Goal: Task Accomplishment & Management: Manage account settings

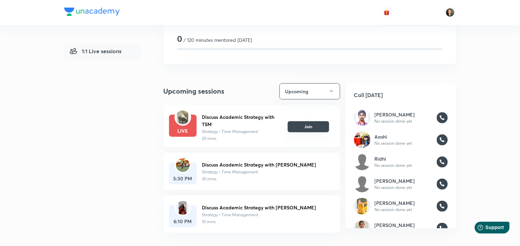
click at [306, 122] on button "Join" at bounding box center [308, 126] width 41 height 11
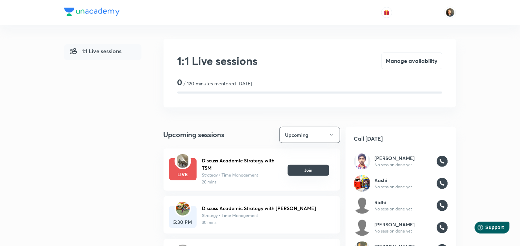
click at [315, 170] on button "Join" at bounding box center [308, 170] width 41 height 11
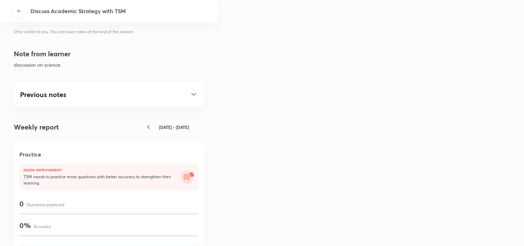
scroll to position [345, 0]
click at [190, 91] on icon at bounding box center [194, 95] width 8 height 8
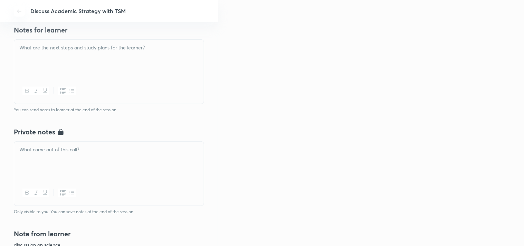
scroll to position [156, 0]
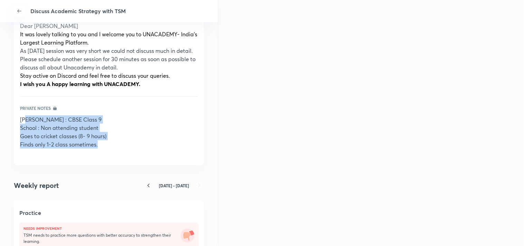
click at [104, 146] on p "Finds only 1-2 class sometimes." at bounding box center [109, 144] width 178 height 8
drag, startPoint x: 21, startPoint y: 119, endPoint x: 111, endPoint y: 149, distance: 94.2
click at [111, 150] on div "Anand Raj : CBSE Class 9 School : Non attending student Goes to cricket classes…" at bounding box center [109, 135] width 178 height 41
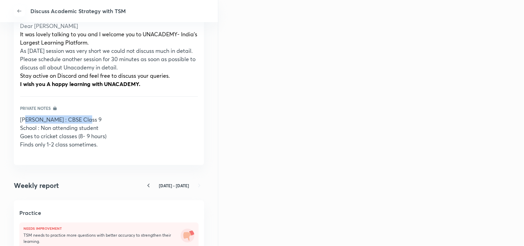
drag, startPoint x: 78, startPoint y: 137, endPoint x: 135, endPoint y: 116, distance: 61.5
click at [138, 116] on p "Anand Raj : CBSE Class 9" at bounding box center [109, 119] width 178 height 8
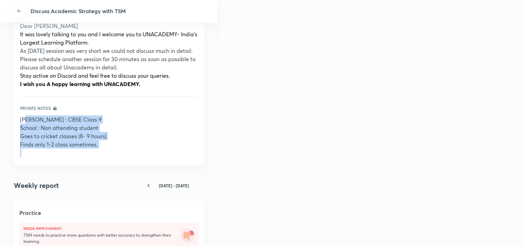
drag, startPoint x: 19, startPoint y: 119, endPoint x: 108, endPoint y: 152, distance: 95.1
click at [108, 152] on div "Previous notes Discuss Academic Strategy 4 Oct, 4:40 PM Notes from learner abou…" at bounding box center [109, 40] width 190 height 249
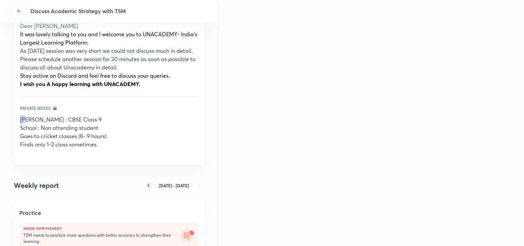
drag, startPoint x: 73, startPoint y: 137, endPoint x: 171, endPoint y: 103, distance: 103.2
click at [171, 103] on div "Notes from learner about science questions Notes sent to learner Dear Anand Raj…" at bounding box center [109, 63] width 178 height 188
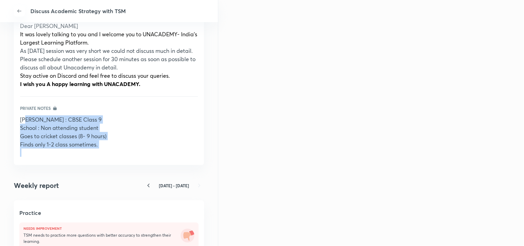
drag, startPoint x: 99, startPoint y: 148, endPoint x: 124, endPoint y: 154, distance: 25.1
click at [124, 154] on div "Anand Raj : CBSE Class 9 School : Non attending student Goes to cricket classes…" at bounding box center [109, 135] width 178 height 41
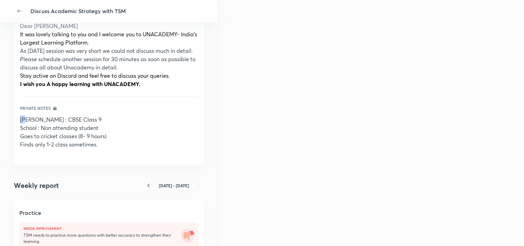
drag, startPoint x: 85, startPoint y: 132, endPoint x: 137, endPoint y: 104, distance: 59.2
click at [137, 104] on div "Notes from learner about science questions Notes sent to learner Dear Anand Raj…" at bounding box center [109, 63] width 178 height 188
click at [180, 109] on div "Private notes" at bounding box center [109, 108] width 178 height 6
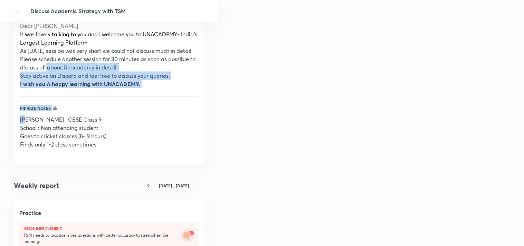
click at [73, 68] on p "As today’s session was very short we could not discuss much in detail. Please s…" at bounding box center [109, 59] width 178 height 25
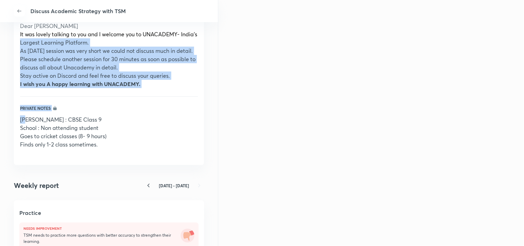
click at [35, 45] on span "It was lovely talking to you and I welcome you to UNACADEMY- India's Largest Le…" at bounding box center [108, 38] width 177 height 16
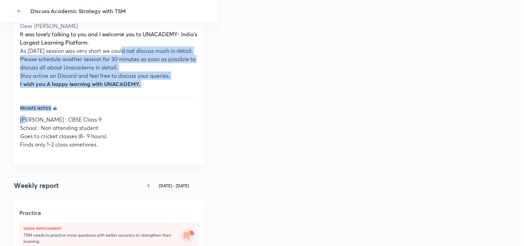
click at [122, 53] on p "As today’s session was very short we could not discuss much in detail. Please s…" at bounding box center [109, 59] width 178 height 25
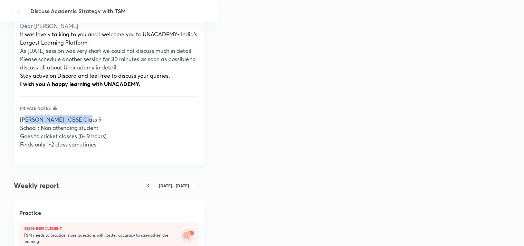
click at [143, 123] on p "Anand Raj : CBSE Class 9" at bounding box center [109, 119] width 178 height 8
click at [18, 120] on div "Previous notes Discuss Academic Strategy 4 Oct, 4:40 PM Notes from learner abou…" at bounding box center [109, 40] width 190 height 249
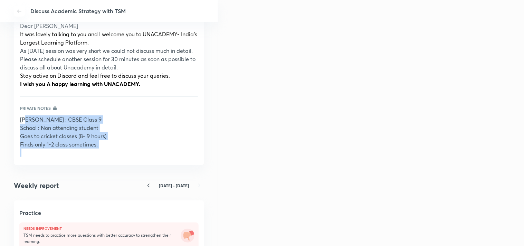
drag, startPoint x: 26, startPoint y: 121, endPoint x: 108, endPoint y: 162, distance: 92.2
click at [116, 165] on div "Previous notes Discuss Academic Strategy 4 Oct, 4:40 PM Notes from learner abou…" at bounding box center [109, 40] width 190 height 249
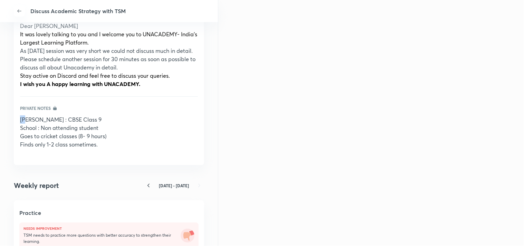
drag, startPoint x: 71, startPoint y: 130, endPoint x: 118, endPoint y: 106, distance: 52.3
click at [119, 106] on div "Private notes" at bounding box center [109, 108] width 178 height 6
click at [20, 119] on span "Anand Raj : CBSE Class 9" at bounding box center [60, 119] width 81 height 7
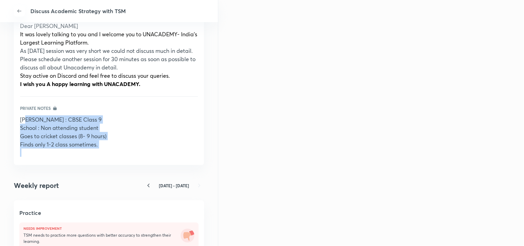
drag, startPoint x: 20, startPoint y: 120, endPoint x: 117, endPoint y: 155, distance: 103.1
click at [117, 155] on div "Anand Raj : CBSE Class 9 School : Non attending student Goes to cricket classes…" at bounding box center [109, 135] width 178 height 41
drag, startPoint x: 64, startPoint y: 124, endPoint x: 43, endPoint y: 161, distance: 42.1
click at [43, 161] on div "Previous notes Discuss Academic Strategy 4 Oct, 4:40 PM Notes from learner abou…" at bounding box center [109, 40] width 190 height 249
drag, startPoint x: 94, startPoint y: 147, endPoint x: 72, endPoint y: 150, distance: 22.3
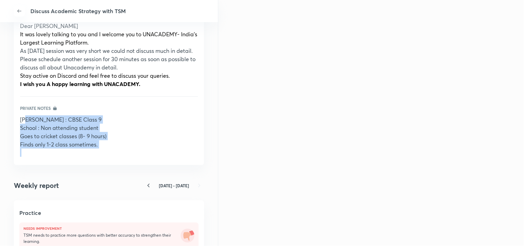
click at [72, 150] on p at bounding box center [109, 152] width 178 height 8
copy div "and Raj : CBSE Class 9 School : Non attending student Goes to cricket classes (…"
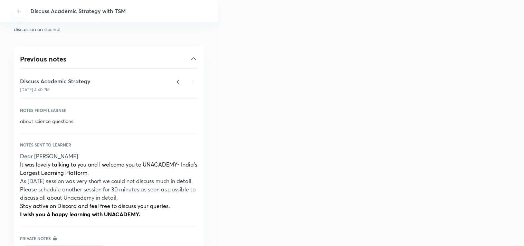
scroll to position [243, 0]
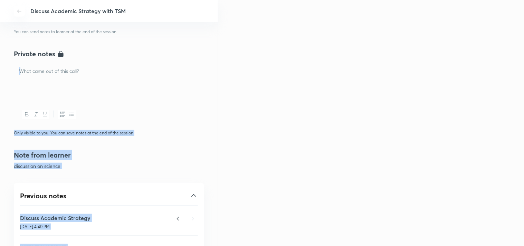
click at [30, 81] on div at bounding box center [109, 82] width 190 height 39
click at [48, 75] on p at bounding box center [109, 71] width 180 height 8
click at [9, 63] on div "Discuss Academic Strategy with TSM Discuss Academic Strategy with TSM Call TSM …" at bounding box center [109, 123] width 218 height 246
click at [59, 75] on p at bounding box center [109, 71] width 180 height 8
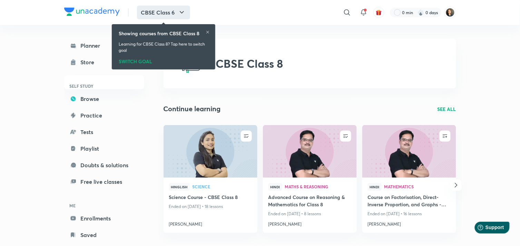
click at [183, 11] on icon "button" at bounding box center [182, 12] width 8 height 8
click at [137, 61] on div "SWITCH GOAL" at bounding box center [164, 60] width 90 height 8
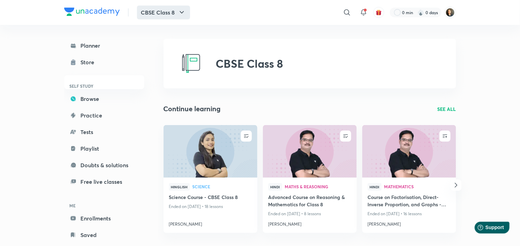
click at [184, 10] on icon "button" at bounding box center [182, 12] width 8 height 8
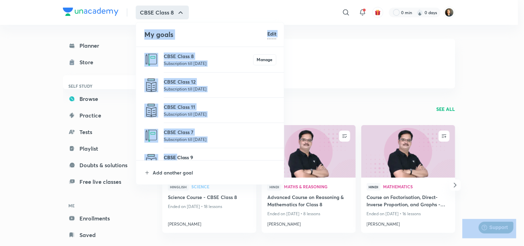
click at [177, 157] on p "CBSE Class 9" at bounding box center [220, 157] width 113 height 7
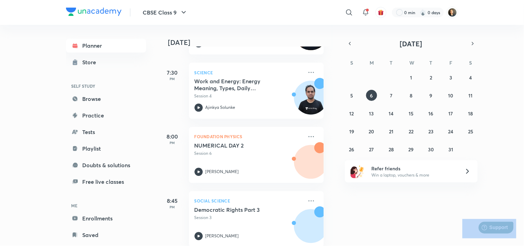
scroll to position [293, 7]
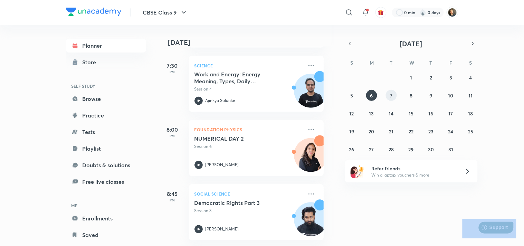
click at [393, 93] on button "7" at bounding box center [391, 95] width 11 height 11
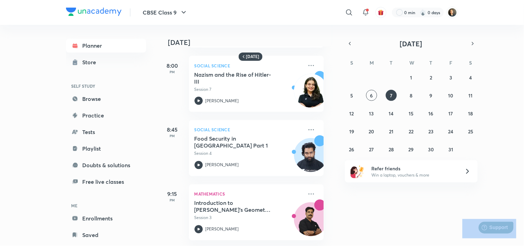
scroll to position [262, 7]
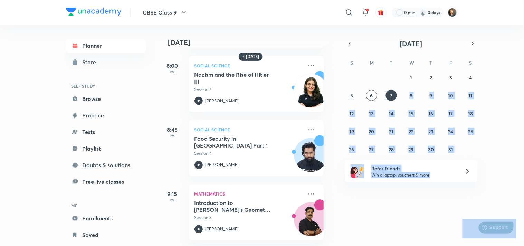
click at [405, 98] on div "28 29 30 1 2 3 4 5 6 7 8 9 10 11 12 13 14 15 16 17 18 19 20 21 22 23 24 25 26 2…" at bounding box center [411, 113] width 133 height 83
click at [412, 97] on abbr "8" at bounding box center [410, 95] width 3 height 7
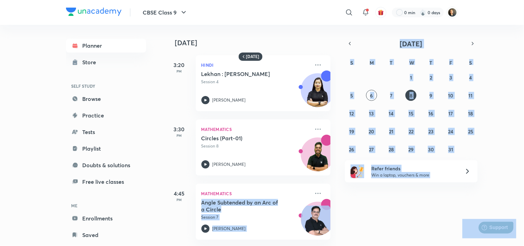
click at [409, 201] on div "8 October 3:20 PM Hindi Lekhan : Suchna Lekhan Session 4 Pooja Shah 3:30 PM Mat…" at bounding box center [343, 135] width 357 height 221
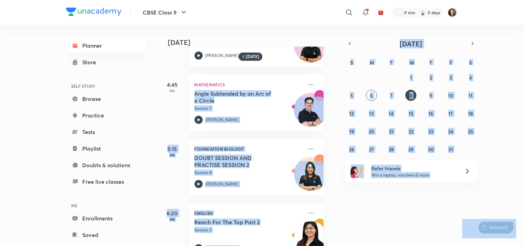
scroll to position [135, 7]
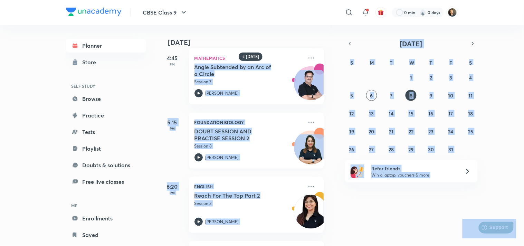
click at [259, 167] on div "Foundation Biology DOUBT SESSION AND PRACTISE SESSION 2 Session 8 Shivangi Chau…" at bounding box center [256, 141] width 135 height 56
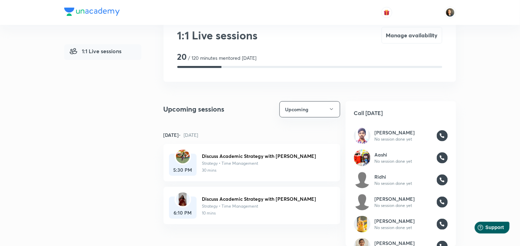
scroll to position [38, 0]
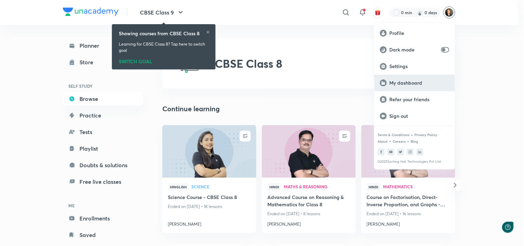
click at [405, 83] on p "My dashboard" at bounding box center [419, 83] width 60 height 6
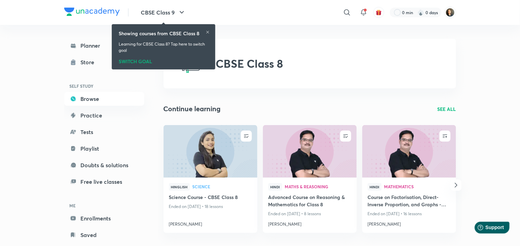
click at [457, 13] on header "CBSE Class 9 ​ 0 min 0 days" at bounding box center [260, 12] width 520 height 25
click at [453, 12] on img at bounding box center [451, 13] width 12 height 12
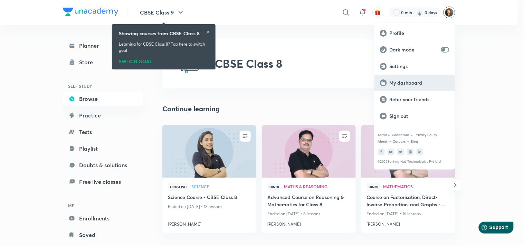
click at [415, 82] on p "My dashboard" at bounding box center [419, 83] width 60 height 6
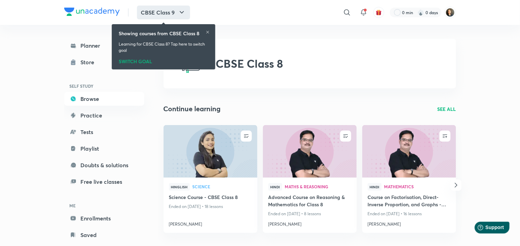
click at [183, 8] on icon "button" at bounding box center [182, 12] width 8 height 8
click at [202, 32] on div "Showing courses from CBSE Class 8" at bounding box center [164, 33] width 90 height 7
click at [207, 31] on icon at bounding box center [207, 32] width 3 height 3
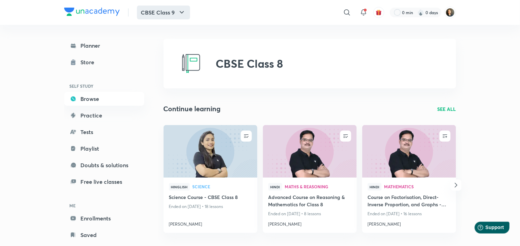
click at [184, 9] on icon "button" at bounding box center [182, 12] width 8 height 8
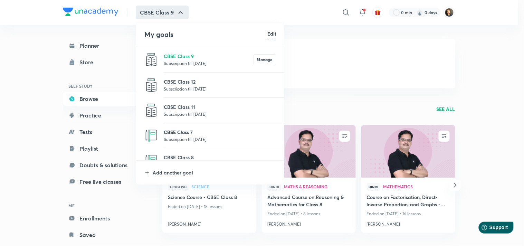
click at [192, 130] on p "CBSE Class 7" at bounding box center [220, 131] width 113 height 7
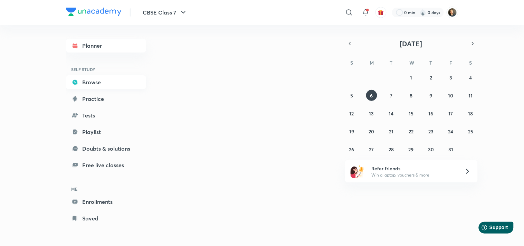
click at [95, 81] on link "Browse" at bounding box center [106, 82] width 80 height 14
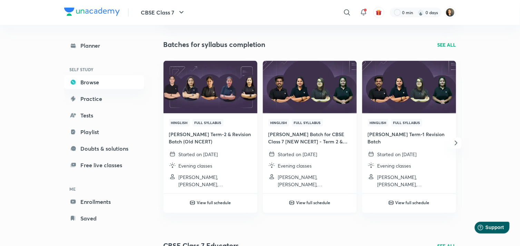
scroll to position [77, 0]
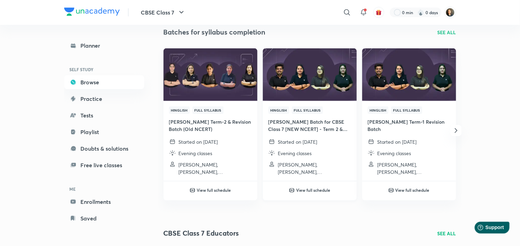
click at [300, 128] on h4 "Pragati Batch for CBSE Class 7 [NEW NCERT] - Term 2 & Revision 2025-26" at bounding box center [310, 125] width 83 height 15
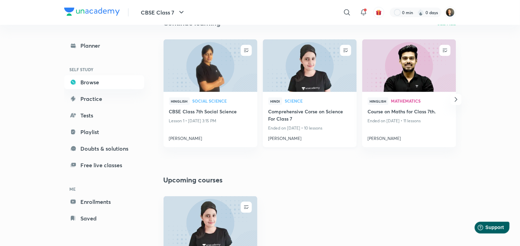
scroll to position [0, 0]
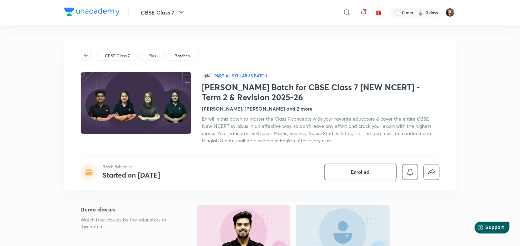
click at [87, 52] on button "button" at bounding box center [86, 55] width 11 height 11
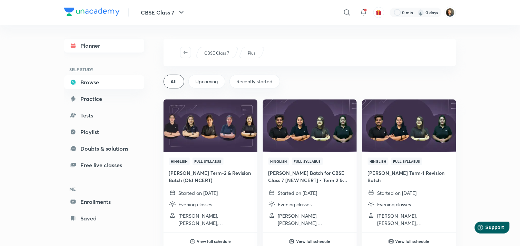
click at [97, 47] on link "Planner" at bounding box center [104, 46] width 80 height 14
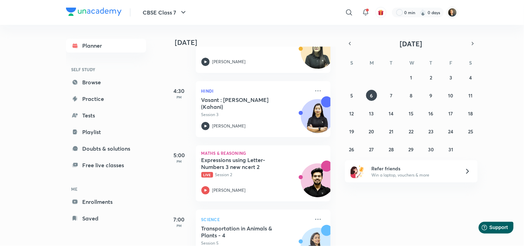
scroll to position [101, 0]
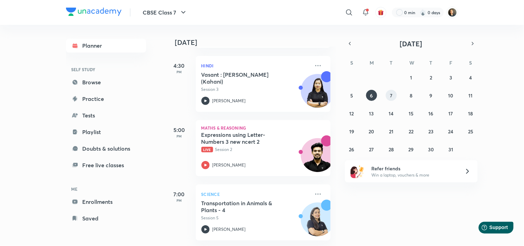
click at [390, 95] on abbr "7" at bounding box center [391, 95] width 2 height 7
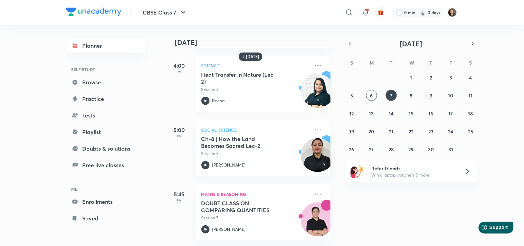
scroll to position [0, 0]
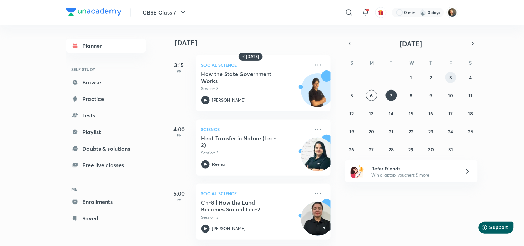
click at [448, 76] on button "3" at bounding box center [450, 77] width 11 height 11
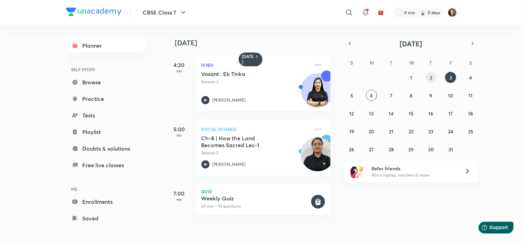
click at [427, 76] on button "2" at bounding box center [430, 77] width 11 height 11
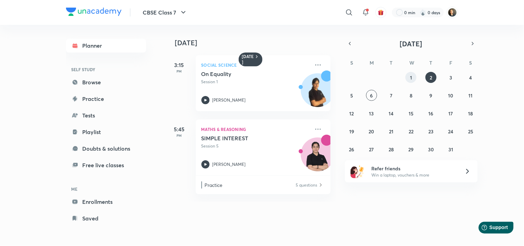
click at [407, 76] on button "1" at bounding box center [410, 77] width 11 height 11
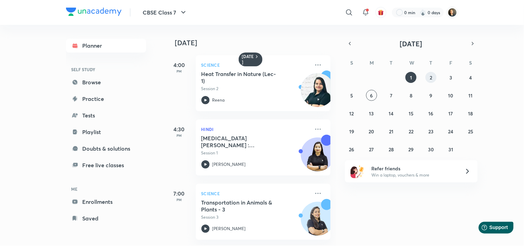
click at [426, 80] on button "2" at bounding box center [430, 77] width 11 height 11
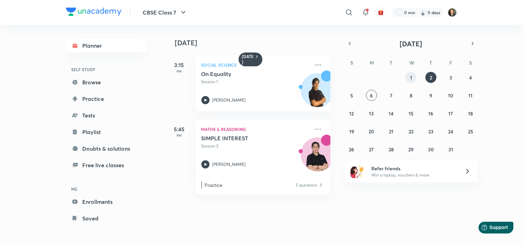
click at [411, 78] on abbr "1" at bounding box center [411, 77] width 2 height 7
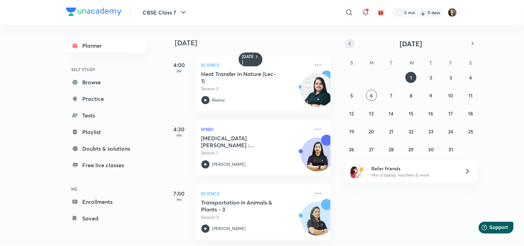
click at [345, 44] on button "button" at bounding box center [350, 44] width 10 height 10
click at [430, 112] on abbr "18" at bounding box center [430, 113] width 5 height 7
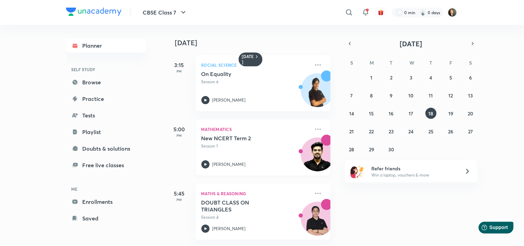
scroll to position [5, 0]
click at [452, 110] on abbr "19" at bounding box center [450, 113] width 5 height 7
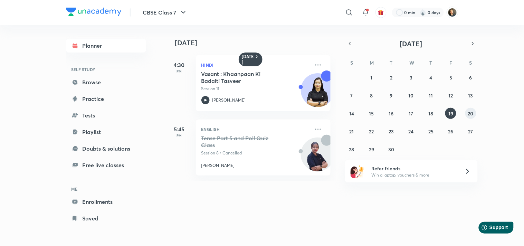
click at [469, 110] on abbr "20" at bounding box center [471, 113] width 6 height 7
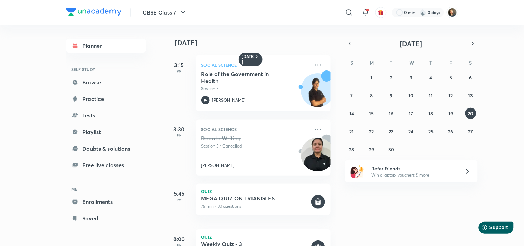
scroll to position [32, 0]
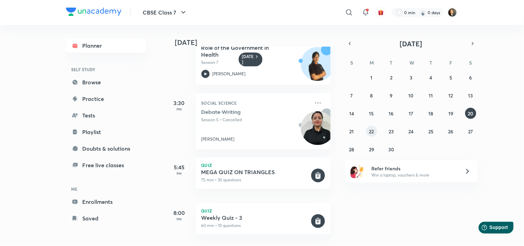
click at [367, 127] on button "22" at bounding box center [371, 131] width 11 height 11
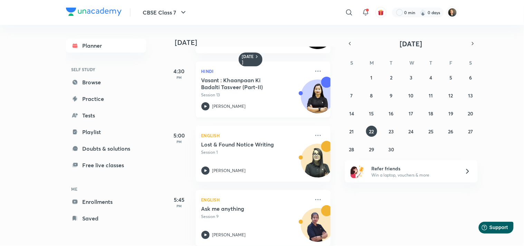
scroll to position [69, 0]
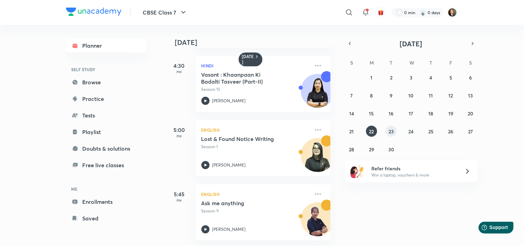
click at [392, 132] on abbr "23" at bounding box center [391, 131] width 5 height 7
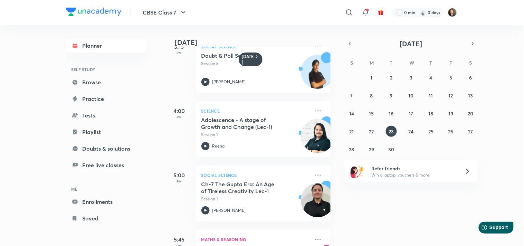
scroll to position [0, 0]
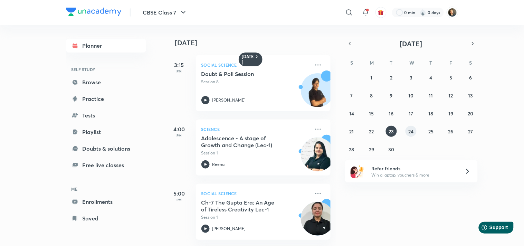
click at [412, 132] on abbr "24" at bounding box center [410, 131] width 5 height 7
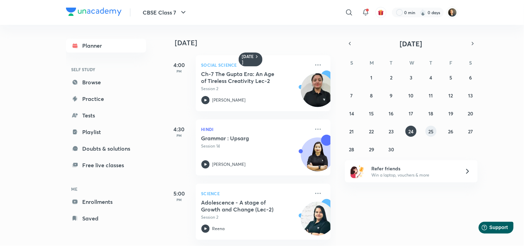
click at [431, 133] on abbr "25" at bounding box center [430, 131] width 5 height 7
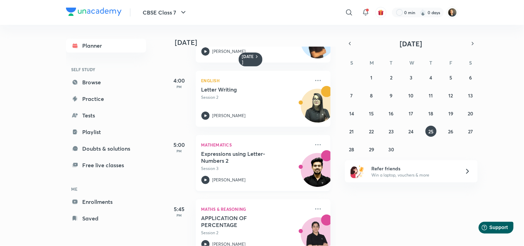
scroll to position [69, 0]
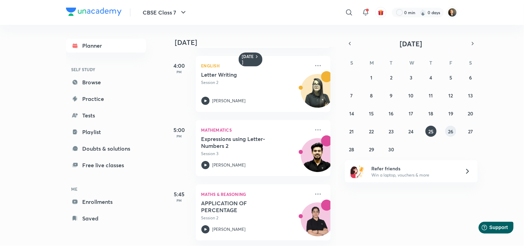
click at [448, 130] on abbr "26" at bounding box center [450, 131] width 5 height 7
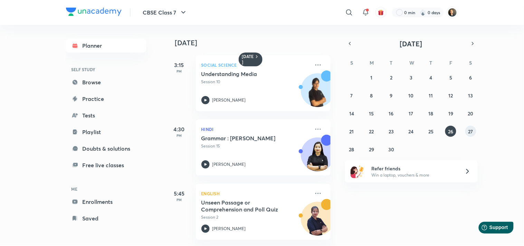
click at [470, 129] on abbr "27" at bounding box center [470, 131] width 5 height 7
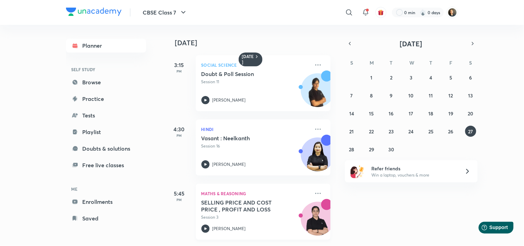
scroll to position [5, 0]
click at [370, 147] on abbr "29" at bounding box center [371, 149] width 5 height 7
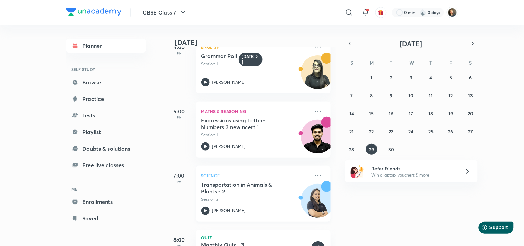
scroll to position [50, 0]
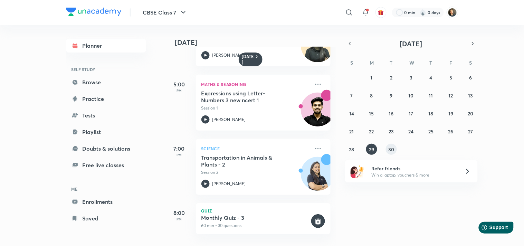
click at [392, 147] on abbr "30" at bounding box center [391, 149] width 6 height 7
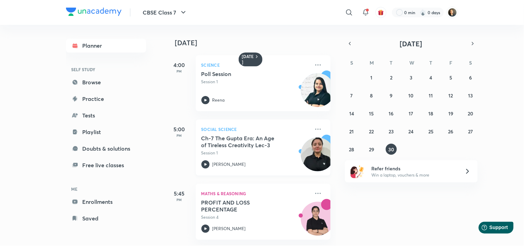
scroll to position [5, 0]
click at [471, 43] on icon "button" at bounding box center [473, 43] width 6 height 6
click at [412, 76] on abbr "1" at bounding box center [411, 77] width 2 height 7
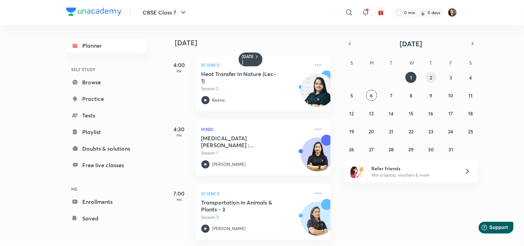
click at [427, 79] on button "2" at bounding box center [430, 77] width 11 height 11
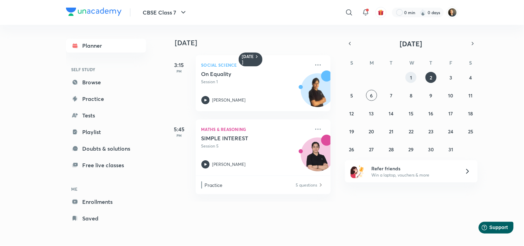
click at [412, 81] on button "1" at bounding box center [410, 77] width 11 height 11
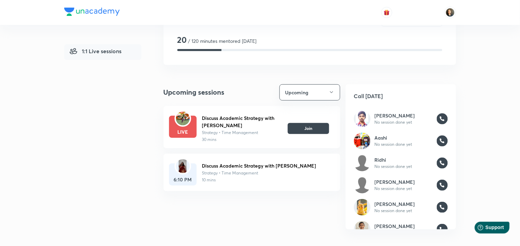
scroll to position [44, 0]
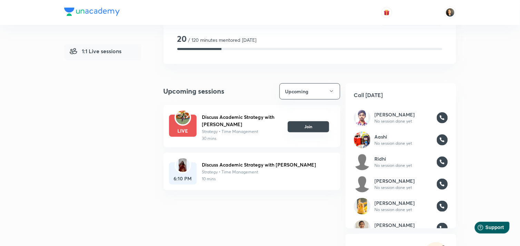
click at [322, 128] on button "Join" at bounding box center [308, 126] width 41 height 11
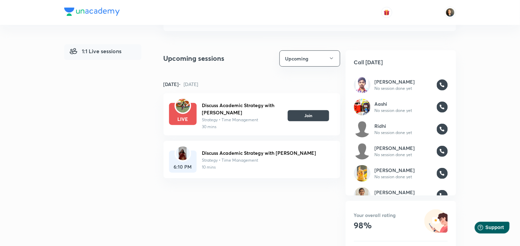
scroll to position [77, 0]
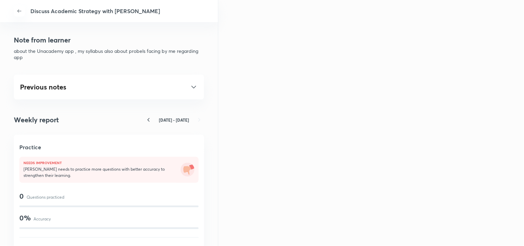
scroll to position [390, 0]
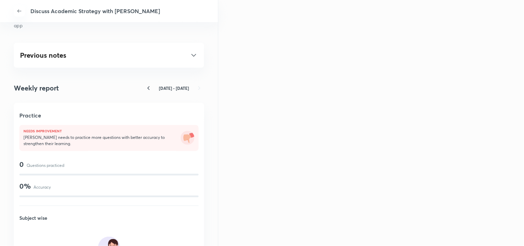
click at [190, 56] on icon at bounding box center [194, 55] width 8 height 8
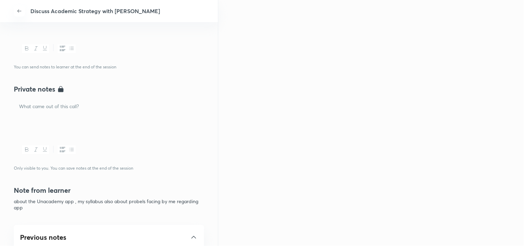
scroll to position [198, 0]
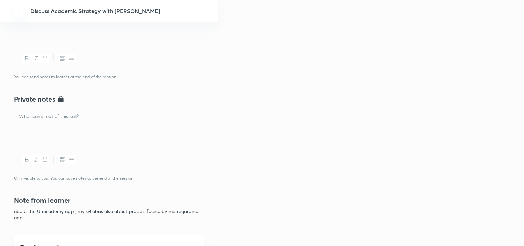
click at [84, 131] on div at bounding box center [109, 127] width 190 height 39
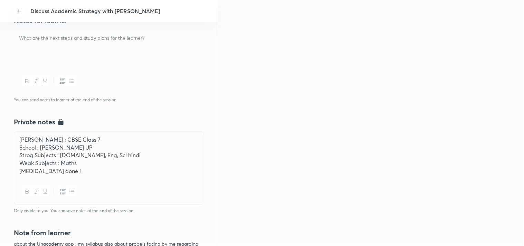
scroll to position [167, 0]
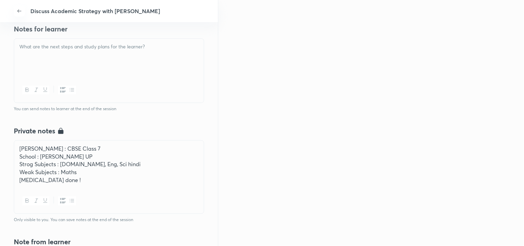
click at [49, 57] on div at bounding box center [109, 58] width 190 height 39
click at [73, 156] on p "School : Maharishi Vidyamandir UP" at bounding box center [109, 156] width 180 height 8
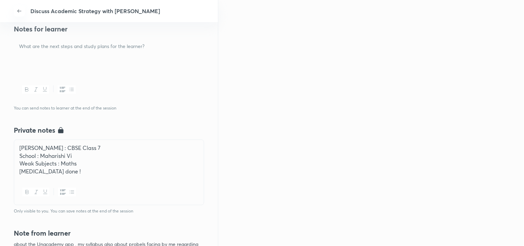
click at [76, 172] on p "IBS done !" at bounding box center [108, 171] width 179 height 8
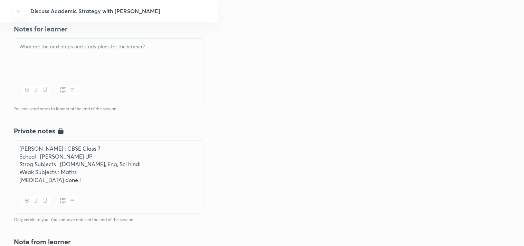
click at [91, 67] on div at bounding box center [109, 58] width 190 height 39
click at [149, 43] on p at bounding box center [108, 47] width 179 height 8
drag, startPoint x: 70, startPoint y: 27, endPoint x: 13, endPoint y: 29, distance: 57.3
click at [13, 29] on div "Discuss Academic Strategy with Shivani Discuss Academic Strategy with Shivani S…" at bounding box center [109, 123] width 218 height 246
click at [91, 34] on div "Notes for learner You can send notes to learner at the end of the session" at bounding box center [109, 60] width 190 height 101
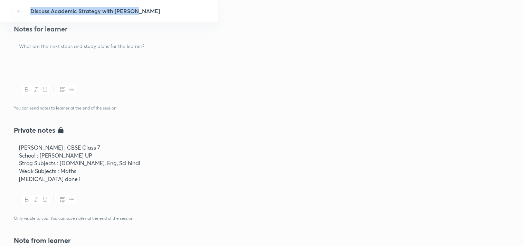
drag, startPoint x: 136, startPoint y: 10, endPoint x: 10, endPoint y: 20, distance: 126.7
click at [10, 20] on div "Discuss Academic Strategy with Shivani" at bounding box center [109, 11] width 218 height 22
click at [80, 33] on div "Notes for learner You can send notes to learner at the end of the session" at bounding box center [109, 60] width 190 height 101
click at [132, 54] on div at bounding box center [109, 57] width 190 height 39
click at [151, 43] on p at bounding box center [108, 47] width 179 height 8
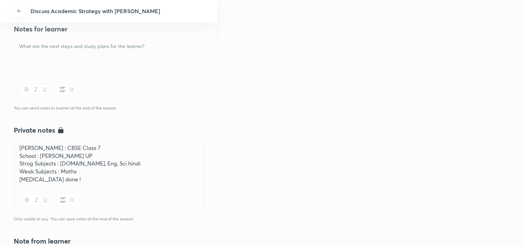
click at [108, 70] on div at bounding box center [109, 57] width 190 height 39
click at [109, 67] on div at bounding box center [109, 58] width 190 height 39
click at [19, 46] on p "hjh" at bounding box center [108, 47] width 179 height 8
click at [50, 49] on p "hjh" at bounding box center [108, 47] width 179 height 8
click at [92, 58] on div "Dear Ishita" at bounding box center [109, 57] width 190 height 39
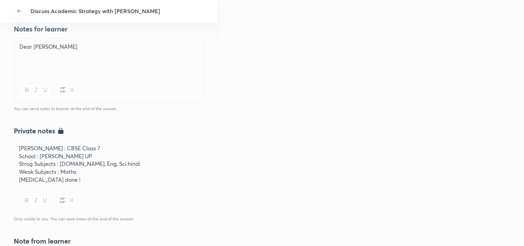
click at [29, 56] on p at bounding box center [108, 54] width 179 height 8
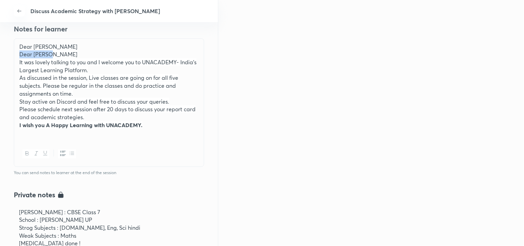
drag, startPoint x: 55, startPoint y: 53, endPoint x: 11, endPoint y: 50, distance: 43.2
click at [11, 50] on div "Discuss Academic Strategy with Shivani Discuss Academic Strategy with Shivani S…" at bounding box center [109, 123] width 218 height 246
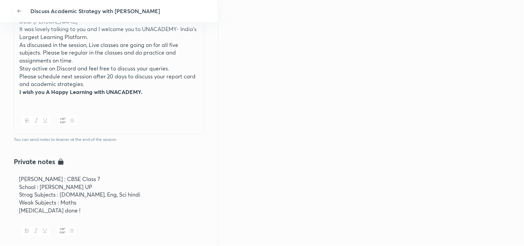
scroll to position [205, 0]
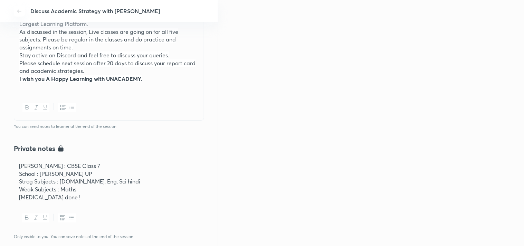
click at [39, 202] on div "Ishita Dswal : CBSE Class 7 School : Maharishi Vidyamandir UP Strog Subjects : …" at bounding box center [109, 182] width 190 height 48
click at [26, 210] on div at bounding box center [109, 217] width 190 height 25
click at [26, 205] on div at bounding box center [109, 216] width 190 height 25
click at [46, 204] on div "Ishita Dswal : CBSE Class 7 School : Maharishi Vidyamandir UP Strog Subjects : …" at bounding box center [109, 181] width 190 height 48
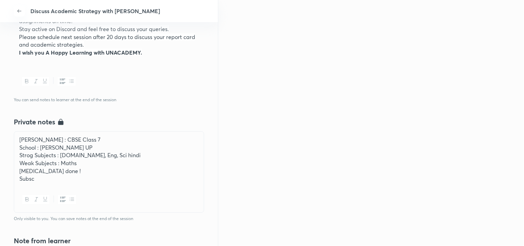
scroll to position [244, 0]
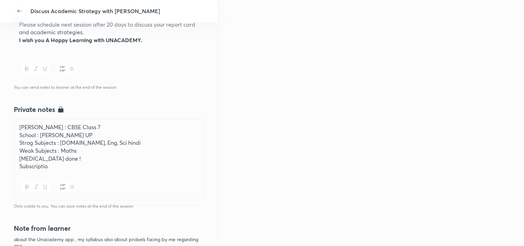
click at [62, 165] on p "Subscriptio" at bounding box center [108, 166] width 179 height 8
click at [62, 167] on p "Subscriptio" at bounding box center [108, 166] width 179 height 8
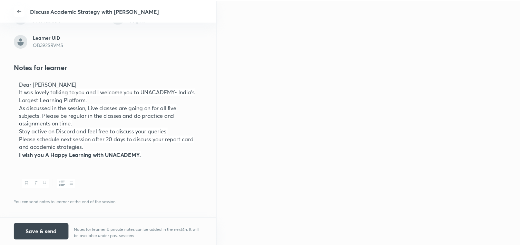
scroll to position [96, 0]
click at [52, 237] on button "Save & send" at bounding box center [41, 231] width 55 height 17
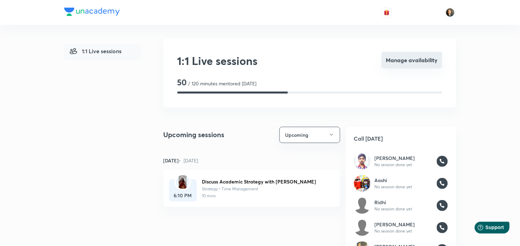
click at [418, 56] on button "Manage availability" at bounding box center [412, 60] width 61 height 17
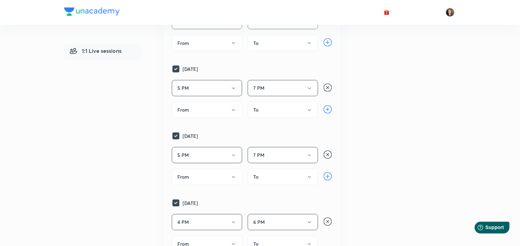
scroll to position [307, 0]
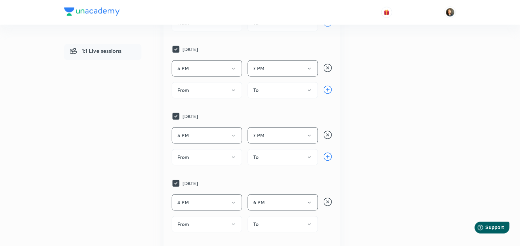
click at [177, 53] on rect at bounding box center [176, 49] width 7 height 7
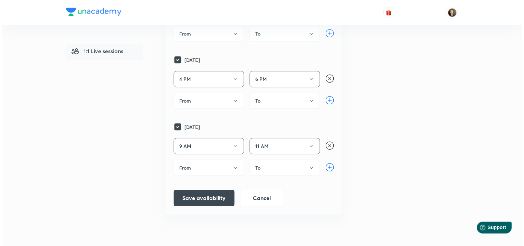
scroll to position [384, 0]
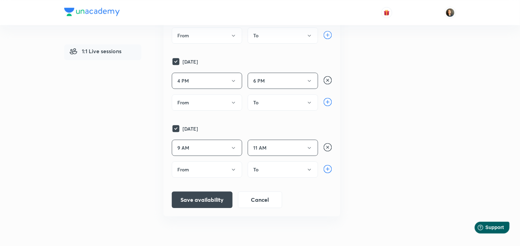
click at [235, 15] on icon "button" at bounding box center [233, 14] width 3 height 2
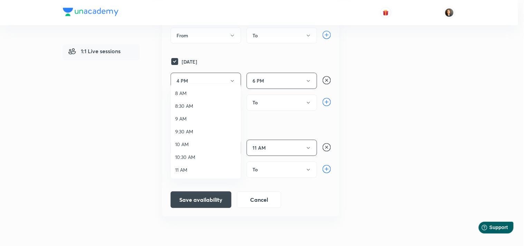
click at [184, 143] on span "10 AM" at bounding box center [205, 144] width 61 height 7
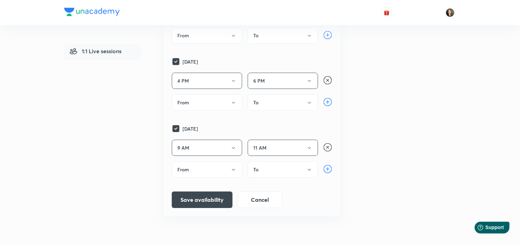
click at [309, 17] on icon "button" at bounding box center [310, 14] width 6 height 6
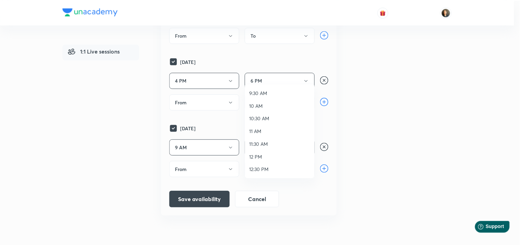
scroll to position [77, 0]
click at [259, 118] on span "12 PM" at bounding box center [281, 118] width 61 height 7
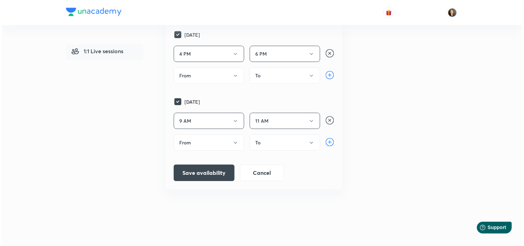
scroll to position [460, 0]
click at [234, 57] on icon "button" at bounding box center [234, 54] width 6 height 6
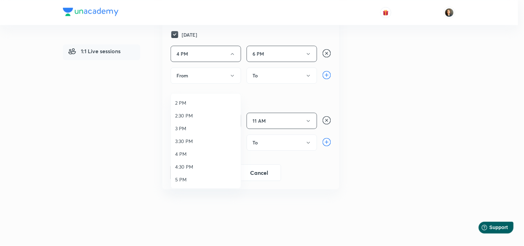
scroll to position [192, 0]
click at [183, 142] on span "5 PM" at bounding box center [205, 140] width 61 height 7
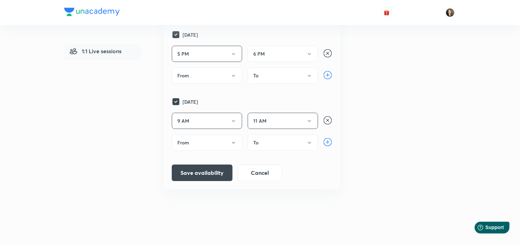
click at [311, 57] on icon "button" at bounding box center [310, 54] width 6 height 6
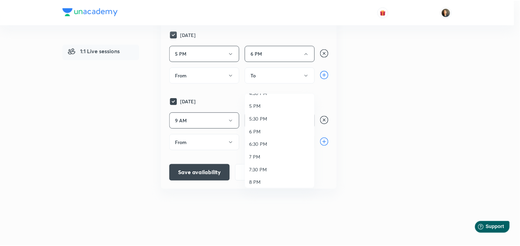
scroll to position [230, 0]
click at [262, 151] on span "7 PM" at bounding box center [281, 153] width 61 height 7
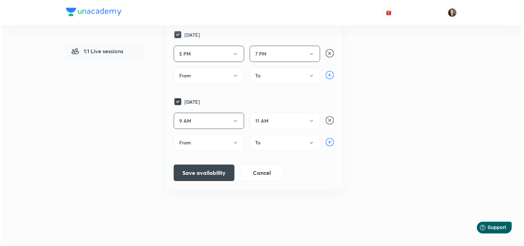
scroll to position [499, 0]
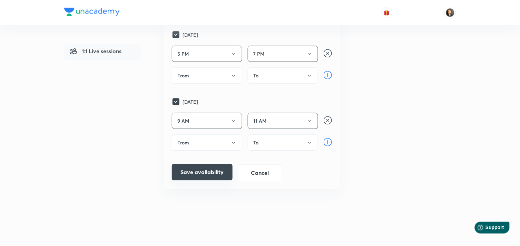
click at [212, 180] on button "Save availability" at bounding box center [202, 172] width 61 height 17
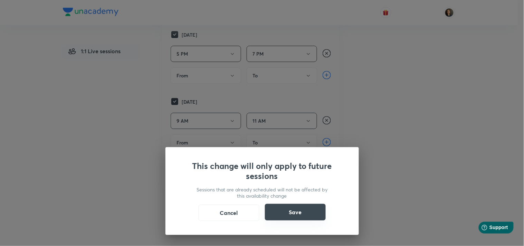
click at [298, 209] on button "Save" at bounding box center [295, 212] width 61 height 17
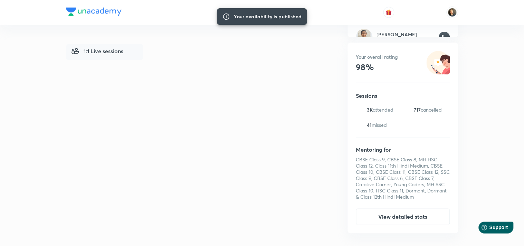
click at [304, 215] on div "Upcoming sessions Upcoming" at bounding box center [253, 62] width 177 height 341
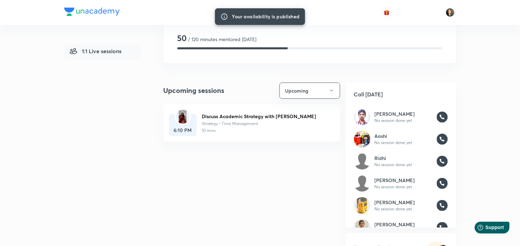
scroll to position [38, 0]
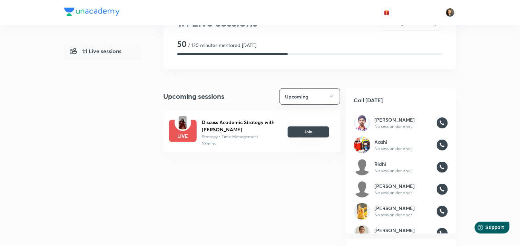
click at [312, 132] on button "Join" at bounding box center [308, 131] width 41 height 11
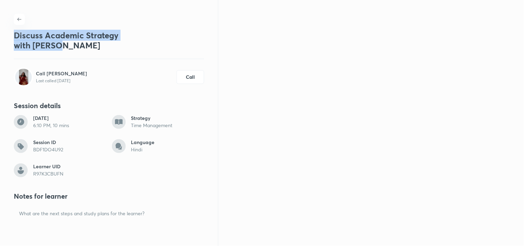
drag, startPoint x: 12, startPoint y: 33, endPoint x: 104, endPoint y: 51, distance: 93.5
click at [104, 51] on div "Discuss Academic Strategy with Priyal Discuss Academic Strategy with Priyal Cal…" at bounding box center [109, 123] width 218 height 246
click at [171, 54] on div "Discuss Academic Strategy with Priyal Discuss Academic Strategy with Priyal Cal…" at bounding box center [109, 123] width 218 height 246
drag, startPoint x: 9, startPoint y: 35, endPoint x: 109, endPoint y: 49, distance: 101.9
click at [109, 49] on div "Discuss Academic Strategy with Priyal Discuss Academic Strategy with Priyal Cal…" at bounding box center [109, 123] width 218 height 246
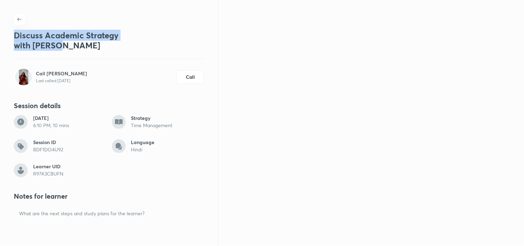
click at [167, 51] on div "Discuss Academic Strategy with Priyal Discuss Academic Strategy with Priyal Cal…" at bounding box center [109, 123] width 218 height 246
drag, startPoint x: 16, startPoint y: 32, endPoint x: 59, endPoint y: 46, distance: 45.6
click at [59, 46] on h3 "Discuss Academic Strategy with [PERSON_NAME]" at bounding box center [67, 40] width 106 height 20
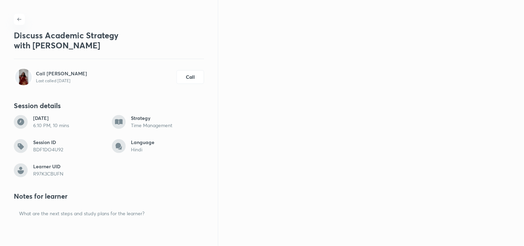
click at [115, 56] on div "Discuss Academic Strategy with Priyal Discuss Academic Strategy with Priyal Cal…" at bounding box center [109, 123] width 218 height 246
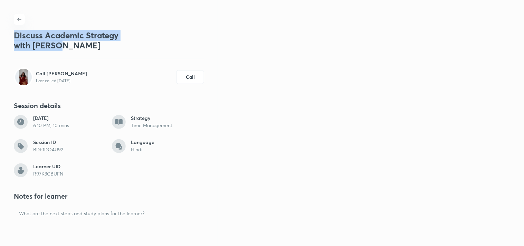
drag, startPoint x: 12, startPoint y: 33, endPoint x: 146, endPoint y: 50, distance: 134.7
click at [146, 50] on div "Discuss Academic Strategy with Priyal Discuss Academic Strategy with Priyal Cal…" at bounding box center [109, 123] width 218 height 246
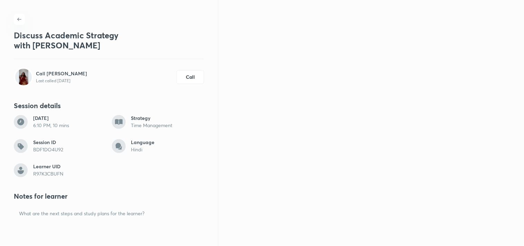
click at [64, 15] on div at bounding box center [109, 19] width 190 height 11
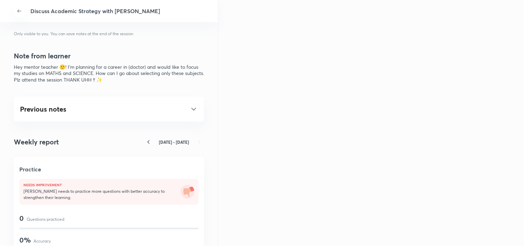
scroll to position [345, 0]
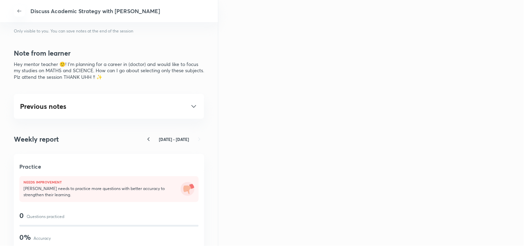
click at [190, 107] on icon at bounding box center [194, 106] width 8 height 8
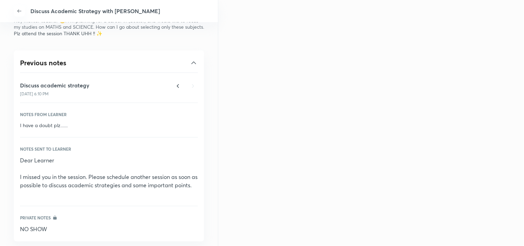
scroll to position [384, 0]
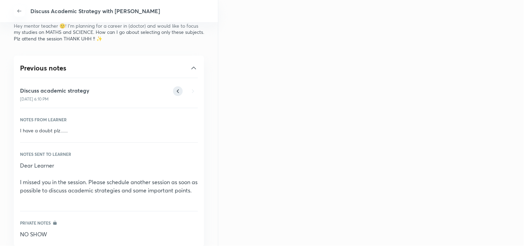
click at [173, 92] on icon at bounding box center [178, 91] width 10 height 10
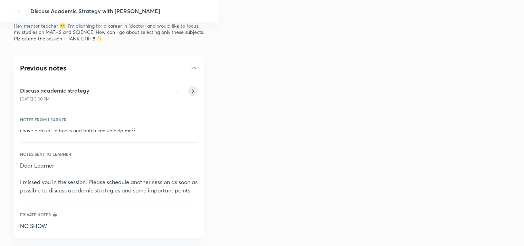
click at [190, 91] on icon at bounding box center [193, 91] width 10 height 10
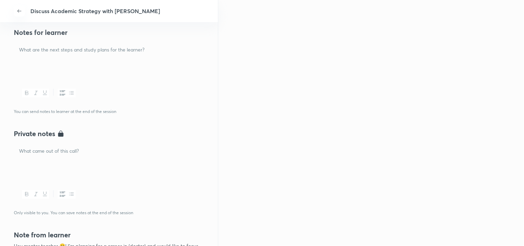
scroll to position [153, 0]
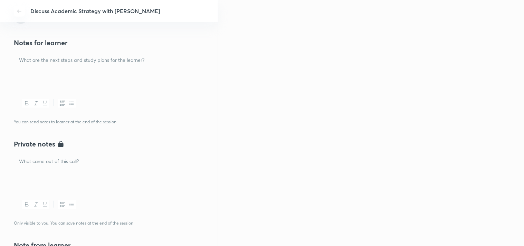
click at [94, 173] on div at bounding box center [109, 172] width 190 height 39
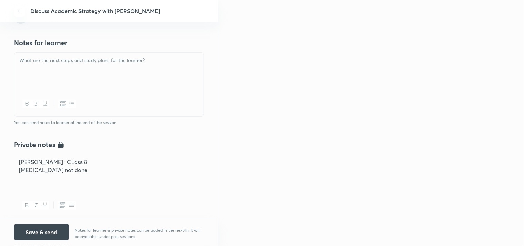
paste div
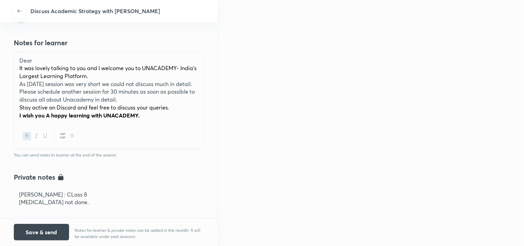
click at [42, 54] on div "Dear It was lovely talking to you and I welcome you to UNACADEMY- India's Large…" at bounding box center [109, 87] width 190 height 71
click at [58, 225] on button "Save & send" at bounding box center [41, 231] width 55 height 17
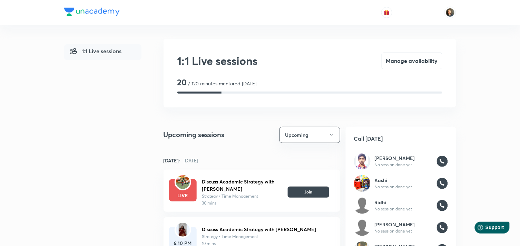
scroll to position [77, 0]
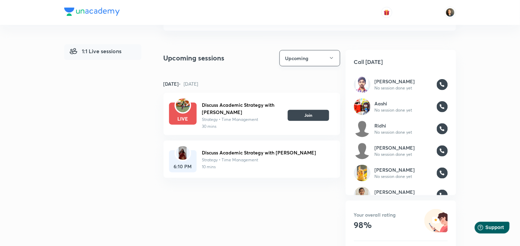
click at [332, 58] on icon "button" at bounding box center [331, 58] width 3 height 2
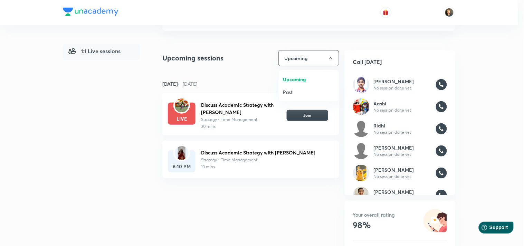
click at [285, 87] on li "Past" at bounding box center [309, 92] width 60 height 13
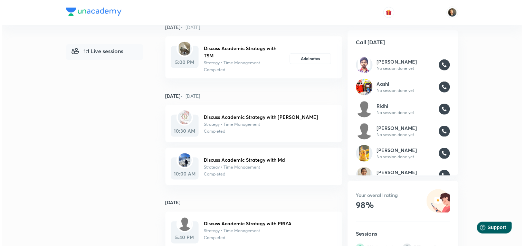
scroll to position [153, 0]
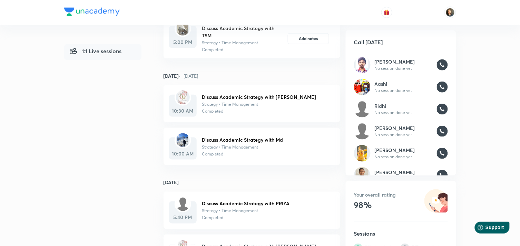
click at [270, 97] on h6 "Discuss Academic Strategy with Shanvi" at bounding box center [265, 96] width 127 height 7
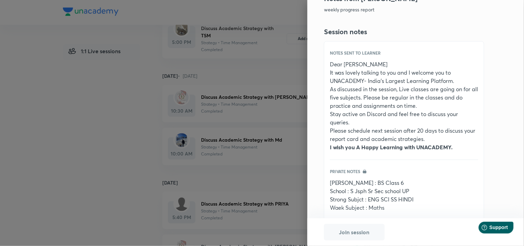
drag, startPoint x: 453, startPoint y: 145, endPoint x: 311, endPoint y: 59, distance: 166.4
click at [311, 59] on div "Discuss Academic Strategy with Shanvi October 5 10:30 AM, 30 mins Strategy Time…" at bounding box center [415, 109] width 216 height 218
copy div "Dear Shanvi It was lovely talking to you and I welcome you to UNACADEMY- India'…"
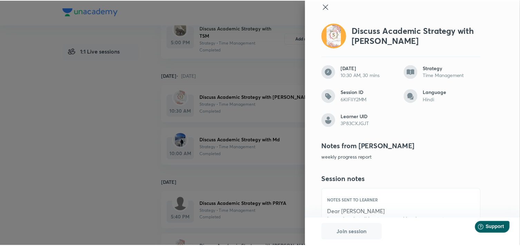
scroll to position [0, 0]
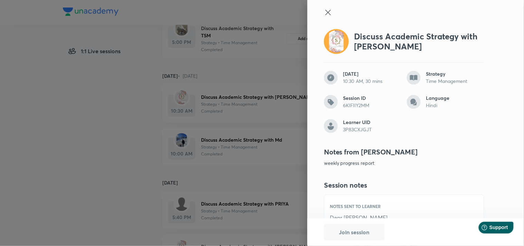
click at [324, 11] on icon at bounding box center [328, 12] width 8 height 8
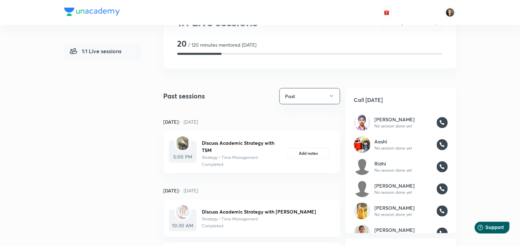
scroll to position [38, 0]
click at [330, 97] on icon "button" at bounding box center [332, 97] width 6 height 6
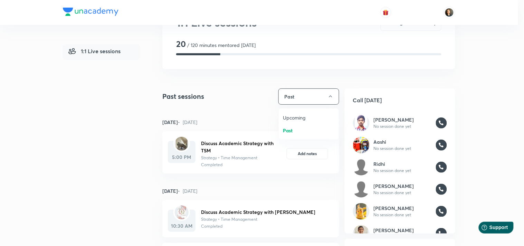
click at [305, 116] on span "Upcoming" at bounding box center [309, 117] width 52 height 7
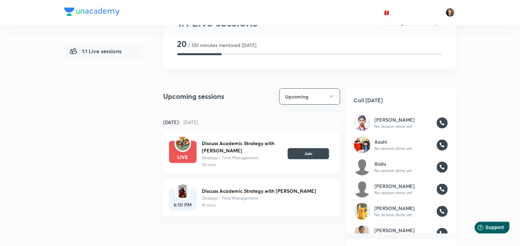
click at [258, 190] on h6 "Discuss Academic Strategy with [PERSON_NAME]" at bounding box center [265, 190] width 127 height 7
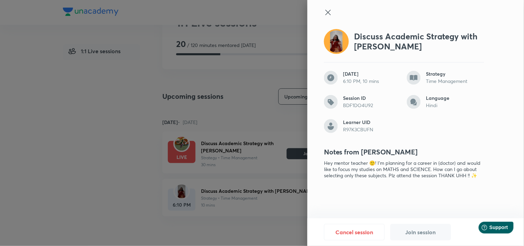
click at [330, 9] on icon at bounding box center [328, 12] width 8 height 8
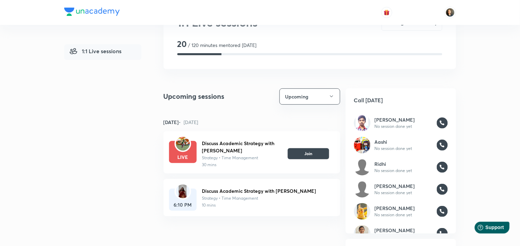
click at [247, 190] on h6 "Discuss Academic Strategy with [PERSON_NAME]" at bounding box center [265, 190] width 127 height 7
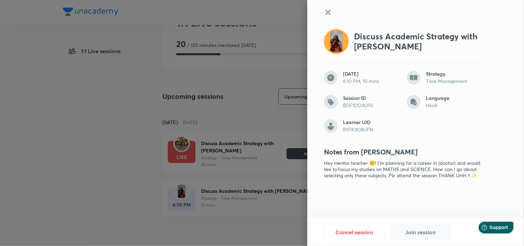
click at [329, 12] on icon at bounding box center [328, 12] width 8 height 8
